Goal: Navigation & Orientation: Go to known website

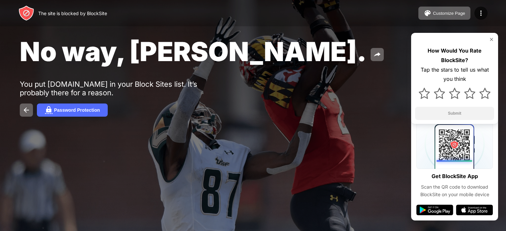
click at [490, 40] on img at bounding box center [491, 39] width 5 height 5
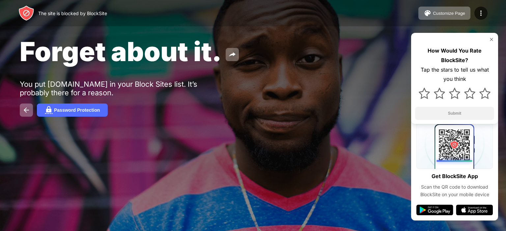
click at [491, 38] on img at bounding box center [491, 39] width 5 height 5
